Goal: Transaction & Acquisition: Purchase product/service

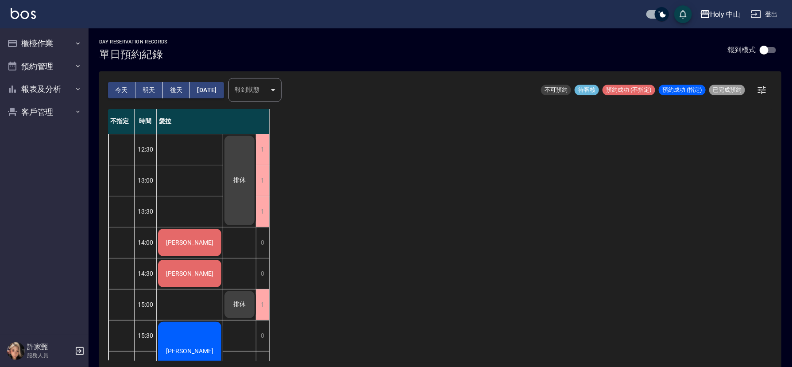
click at [202, 245] on div "[PERSON_NAME]" at bounding box center [190, 242] width 66 height 30
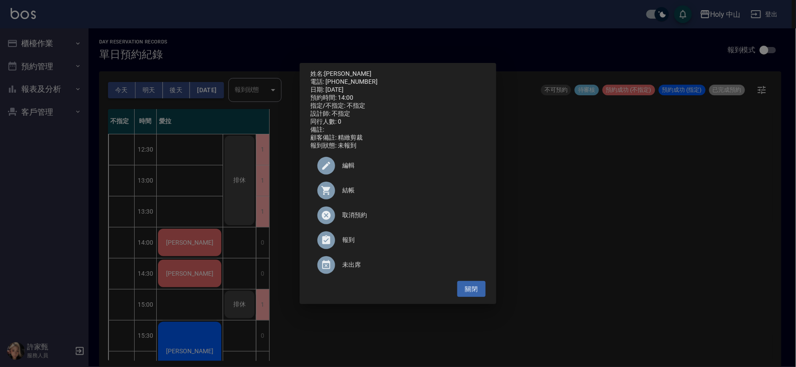
click at [684, 244] on div "姓名: 林群泰 電話: 0936163125 日期: 2025/09/17 預約時間: 14:00 指定/不指定: 不指定 設計師: 不指定 同行人數: 0 …" at bounding box center [398, 183] width 796 height 367
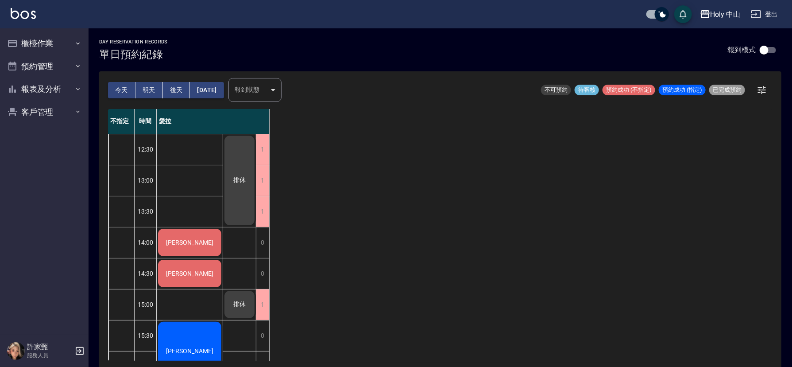
click at [197, 239] on span "[PERSON_NAME]" at bounding box center [189, 242] width 51 height 7
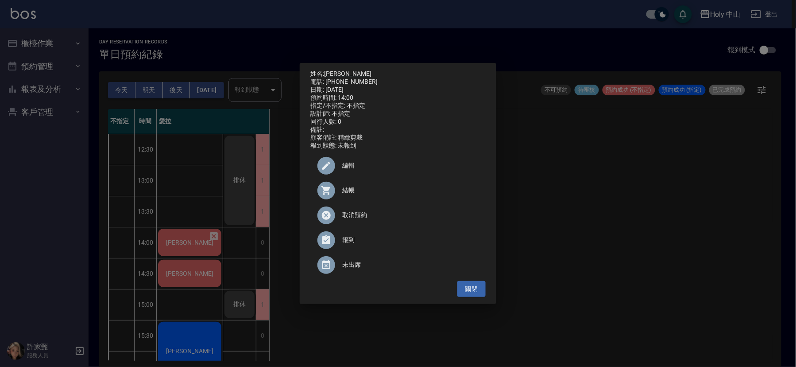
click at [347, 195] on span "結帳" at bounding box center [410, 190] width 136 height 9
click at [188, 274] on div "姓名: 林群泰 電話: 0936163125 日期: 2025/09/17 預約時間: 14:00 指定/不指定: 不指定 設計師: 不指定 同行人數: 0 …" at bounding box center [398, 183] width 796 height 367
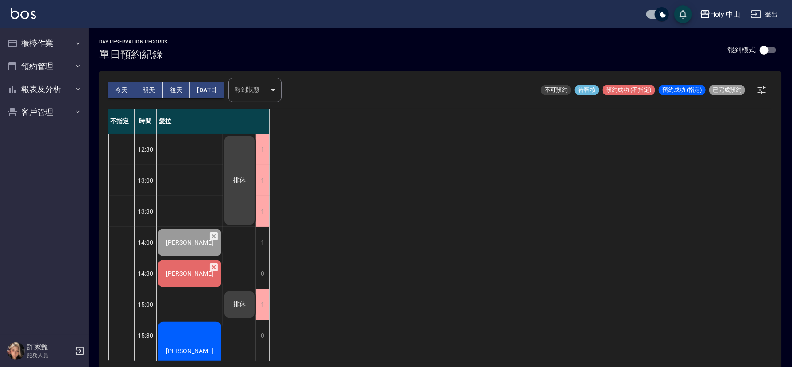
click at [187, 274] on span "[PERSON_NAME]" at bounding box center [189, 273] width 51 height 7
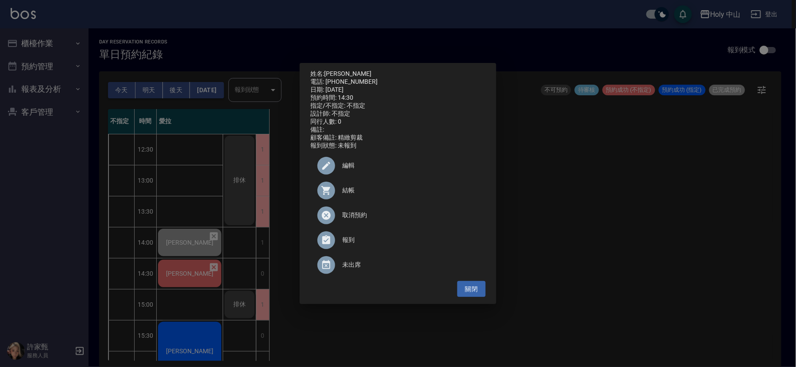
click at [344, 193] on span "結帳" at bounding box center [410, 190] width 136 height 9
click at [603, 258] on div "姓名: 黃立澤 電話: 0910167347 日期: 2025/09/17 預約時間: 14:30 指定/不指定: 不指定 設計師: 不指定 同行人數: 0 …" at bounding box center [398, 183] width 796 height 367
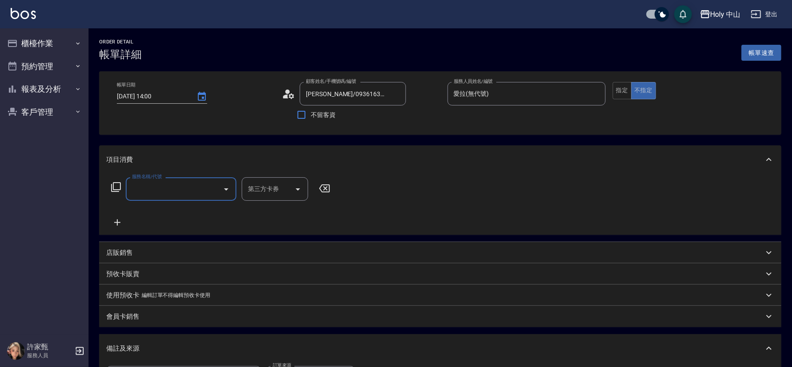
click at [220, 192] on button "Open" at bounding box center [226, 189] width 14 height 14
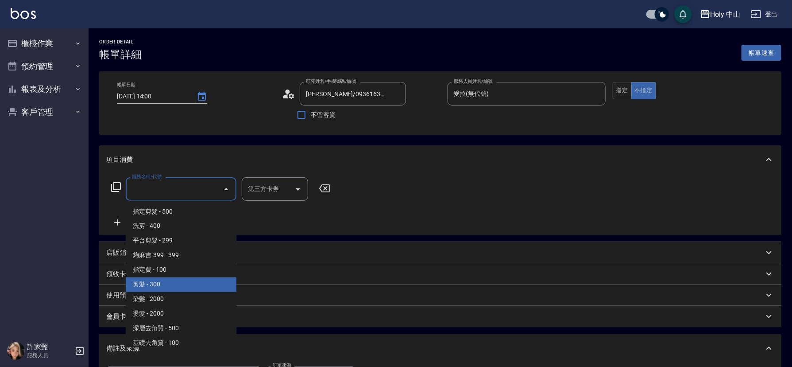
click at [143, 280] on span "剪髮 - 300" at bounding box center [181, 284] width 111 height 15
type input "剪髮(C02)"
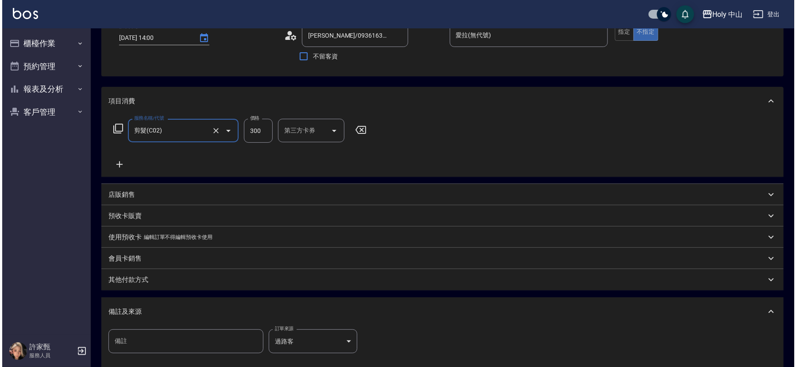
scroll to position [157, 0]
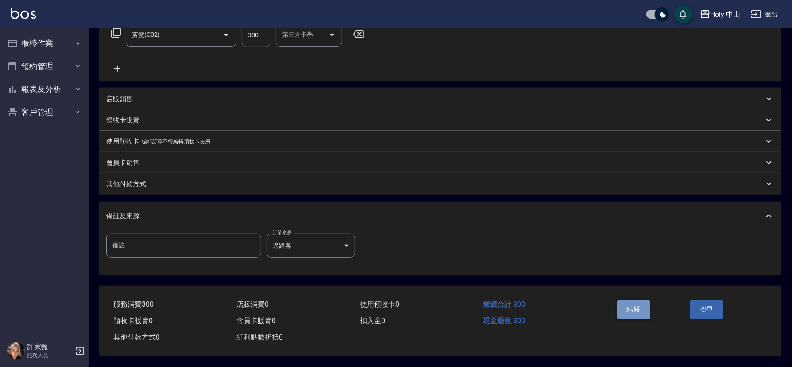
click at [635, 305] on button "結帳" at bounding box center [633, 309] width 33 height 19
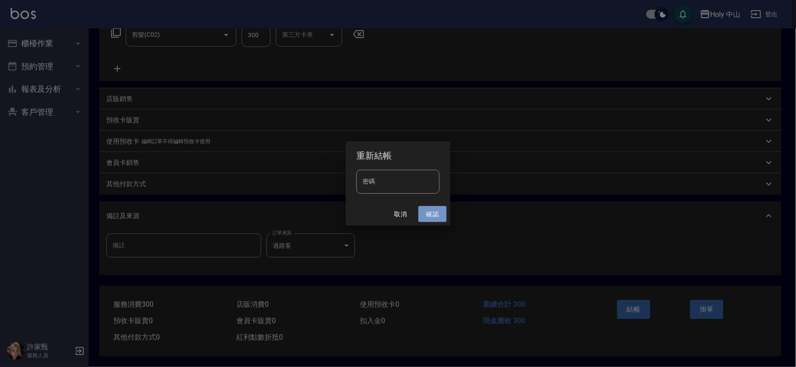
click at [433, 215] on button "確認" at bounding box center [432, 214] width 28 height 16
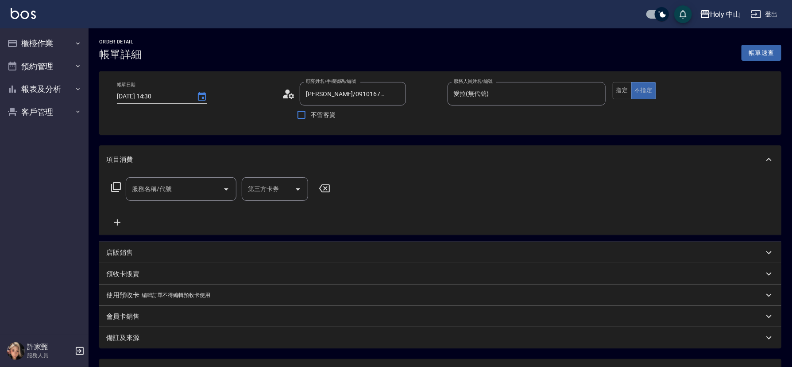
click at [154, 195] on input "服務名稱/代號" at bounding box center [174, 188] width 89 height 15
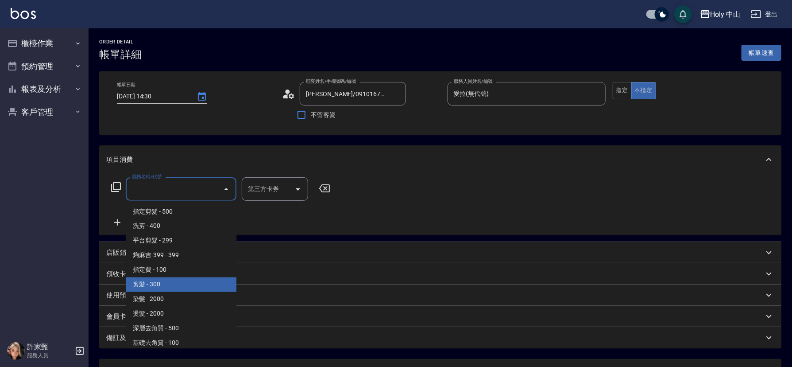
click at [161, 282] on span "剪髮 - 300" at bounding box center [181, 284] width 111 height 15
type input "剪髮(C02)"
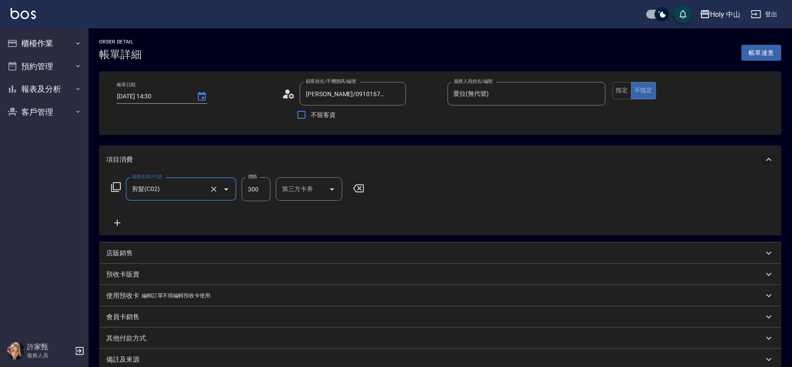
scroll to position [98, 0]
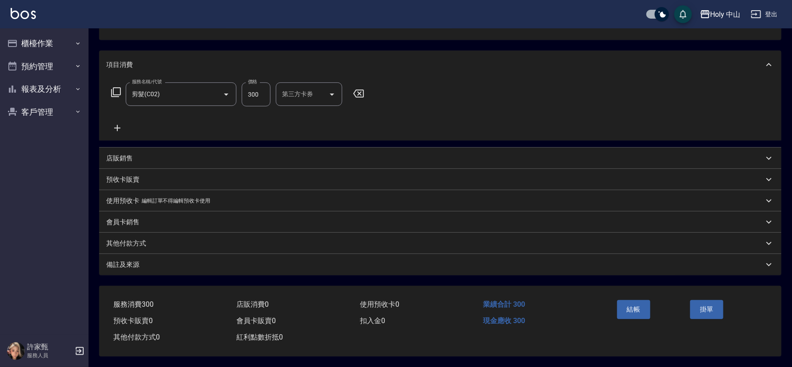
click at [324, 263] on div "備註及來源" at bounding box center [434, 264] width 657 height 9
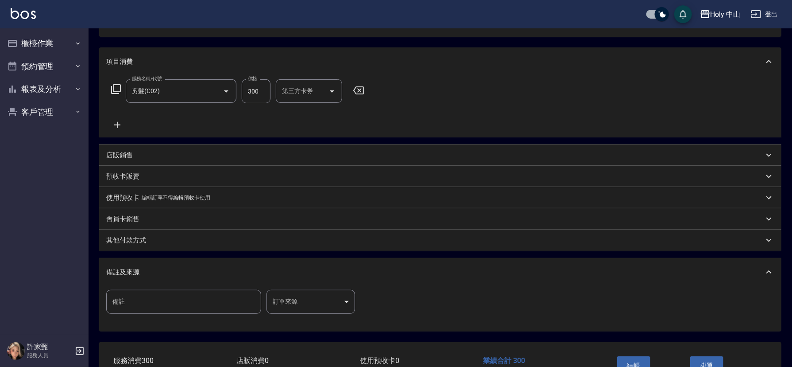
click at [282, 305] on body "Holy 中山 登出 櫃檯作業 打帳單 帳單列表 營業儀表板 現場電腦打卡 預約管理 預約管理 單日預約紀錄 單週預約紀錄 報表及分析 報表目錄 店家日報表 …" at bounding box center [396, 162] width 792 height 521
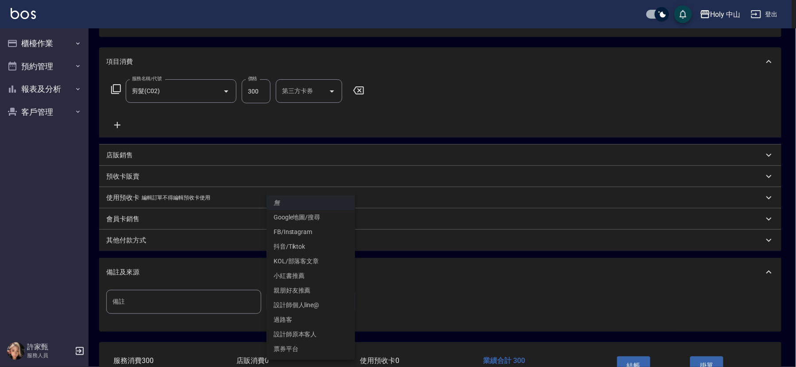
click at [315, 329] on li "設計師原本客人" at bounding box center [311, 334] width 89 height 15
type input "設計師原本客人"
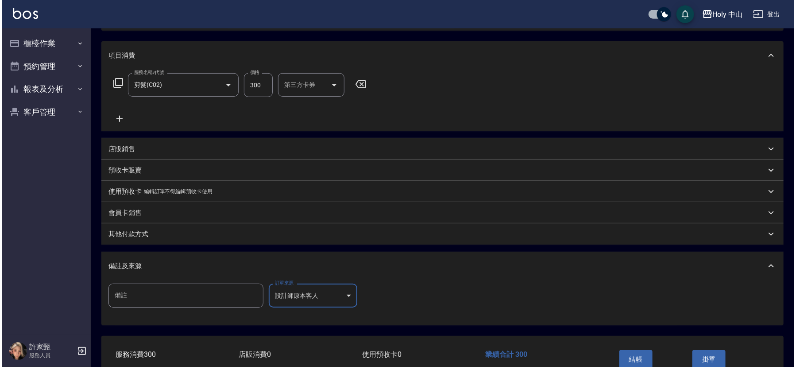
scroll to position [157, 0]
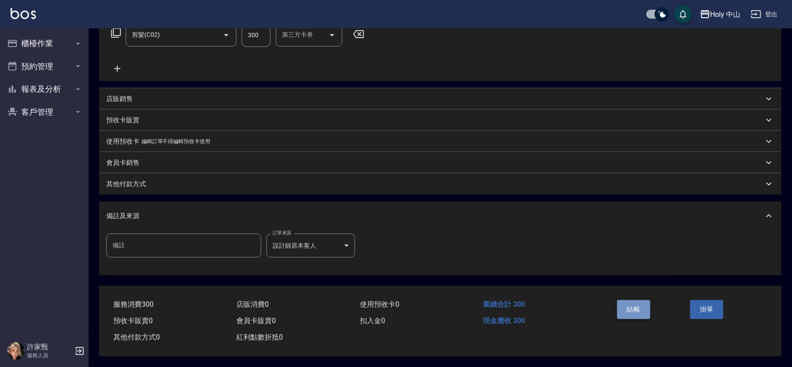
click at [626, 302] on button "結帳" at bounding box center [633, 309] width 33 height 19
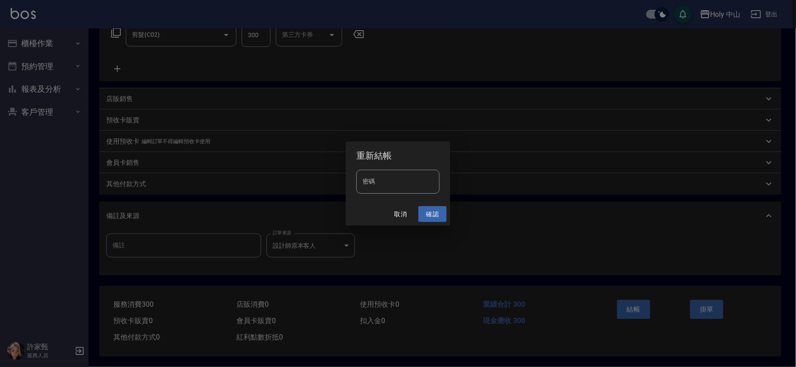
click at [433, 212] on button "確認" at bounding box center [432, 214] width 28 height 16
